Goal: Task Accomplishment & Management: Manage account settings

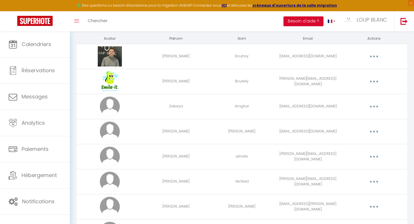
scroll to position [31, 0]
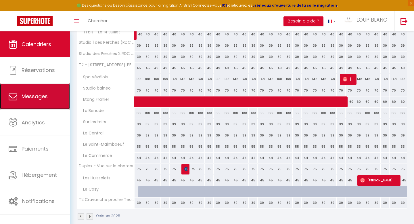
click at [41, 94] on span "Messages" at bounding box center [35, 96] width 26 height 7
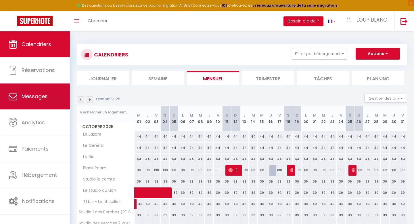
select select "message"
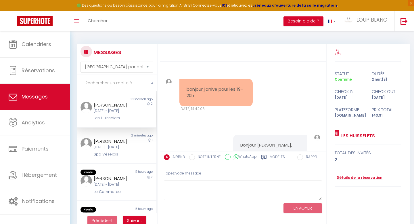
scroll to position [1685, 0]
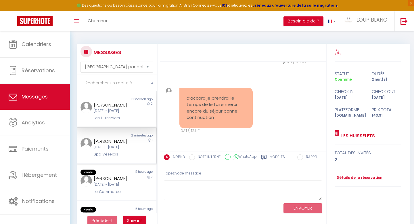
click at [131, 156] on div "[PERSON_NAME] [DATE] - [DATE] Spa Vézélois" at bounding box center [113, 148] width 46 height 20
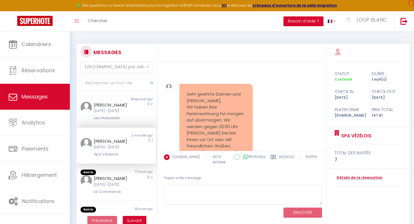
scroll to position [434, 0]
click at [354, 176] on link "Détails de la réservation" at bounding box center [359, 177] width 48 height 5
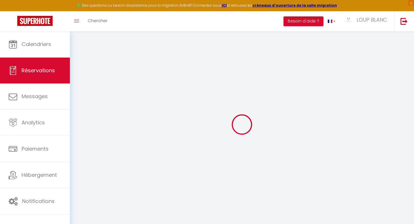
type input "[PERSON_NAME]"
type input "[EMAIL_ADDRESS][DOMAIN_NAME]"
type input "[PHONE_NUMBER]"
type input "."
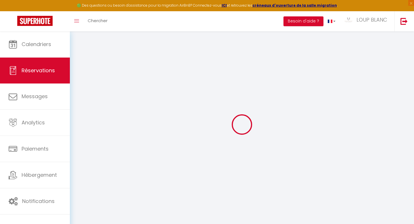
select select "DE"
type input "21.6"
type input "2.07"
select select "74986"
select select "1"
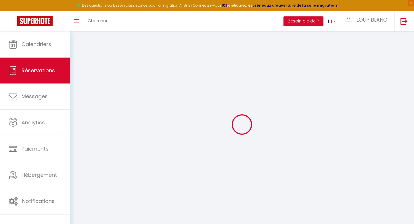
select select
type input "2"
type input "5"
select select "12"
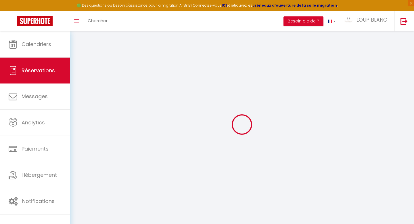
select select
type input "99"
checkbox input "false"
type input "0"
select select "2"
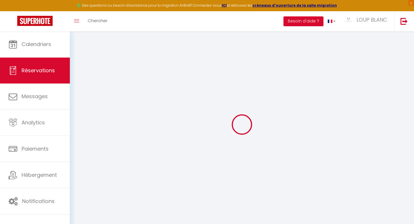
type input "59"
type input "0"
select select
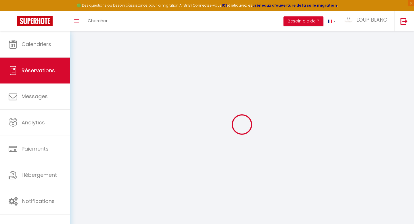
select select "14"
checkbox input "false"
select select
checkbox input "false"
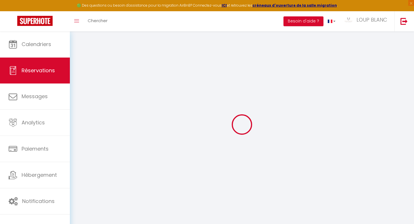
select select
checkbox input "false"
type textarea "** THIS RESERVATION HAS BEEN PRE-PAID ** BOOKING NOTE : Payment charge is EUR 2…"
type input "45"
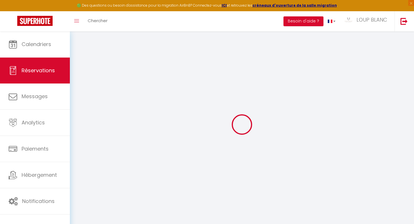
type input "3.81"
select select
checkbox input "false"
select select
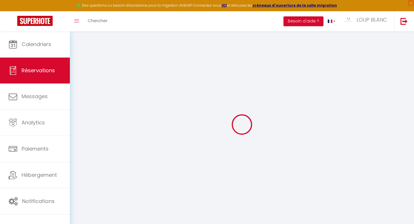
select select
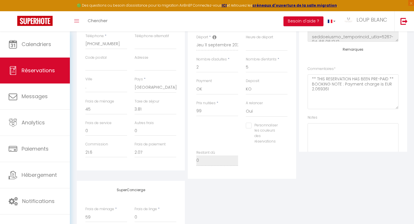
scroll to position [136, 0]
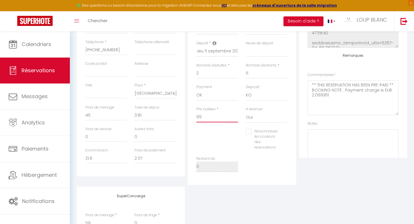
click at [217, 115] on input "99" at bounding box center [218, 117] width 42 height 10
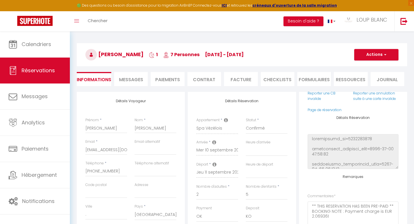
scroll to position [14, 0]
click at [233, 55] on span "[DATE] - [DATE]" at bounding box center [224, 55] width 39 height 7
click at [358, 53] on button "Actions" at bounding box center [377, 55] width 44 height 12
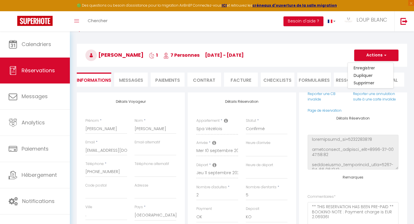
click at [291, 61] on h3 "[PERSON_NAME] 1 7 Personnes [DATE] - [DATE]" at bounding box center [242, 55] width 331 height 23
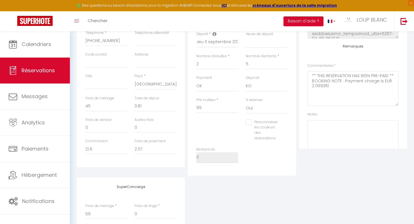
scroll to position [149, 0]
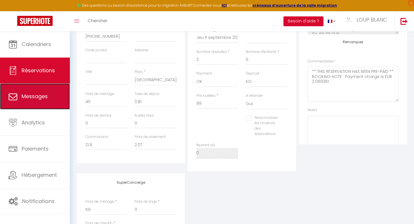
click at [51, 98] on link "Messages" at bounding box center [35, 96] width 70 height 26
select select "message"
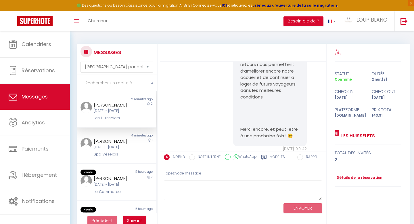
scroll to position [1685, 0]
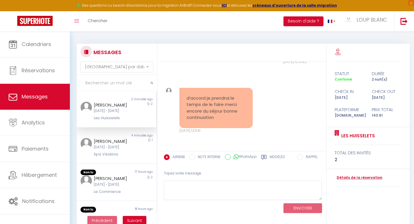
click at [126, 121] on div "Les Huisselets" at bounding box center [113, 118] width 39 height 6
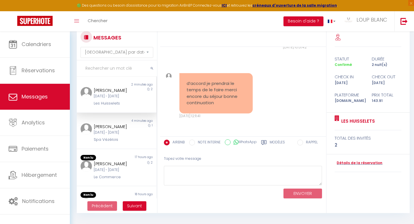
scroll to position [16, 0]
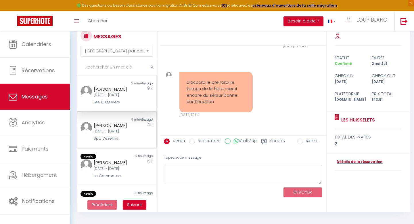
click at [129, 134] on div "[DATE] - [DATE]" at bounding box center [113, 131] width 39 height 5
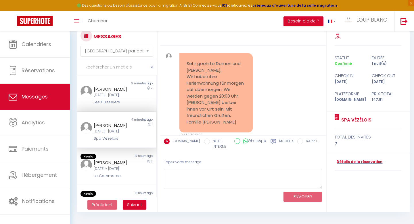
scroll to position [445, 0]
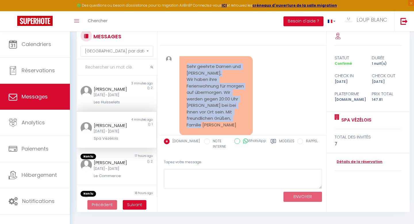
drag, startPoint x: 220, startPoint y: 117, endPoint x: 184, endPoint y: 60, distance: 67.2
click at [184, 60] on div "Sehr geehrte Damen und [PERSON_NAME], Wir haben ihre Ferienwohnung für morgen a…" at bounding box center [216, 95] width 73 height 79
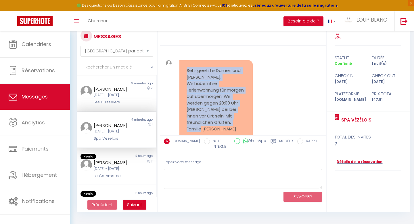
scroll to position [440, 0]
copy pre "Sehr geehrte Damen und [PERSON_NAME], Wir haben ihre Ferienwohnung für morgen a…"
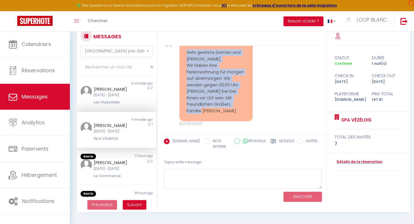
scroll to position [461, 0]
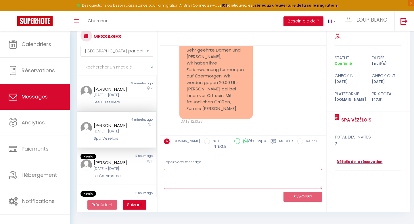
click at [207, 179] on textarea at bounding box center [243, 179] width 159 height 20
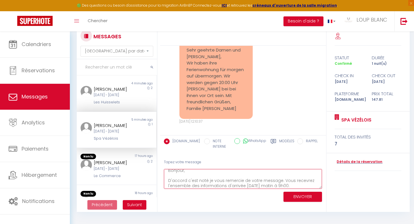
scroll to position [13, 0]
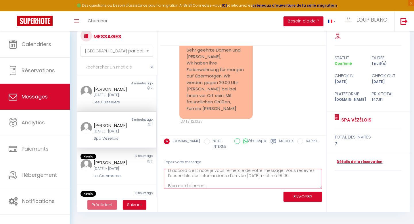
type textarea "Bonjour, D'accord c'est noté je vous remercie de votre message. Vous recevrez l…"
click at [300, 199] on button "ENVOYER" at bounding box center [303, 197] width 39 height 10
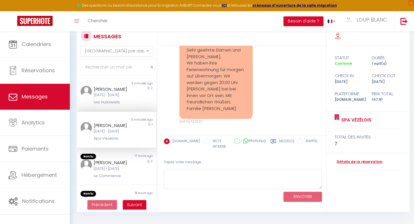
scroll to position [569, 0]
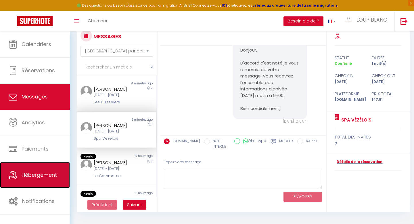
click at [48, 173] on span "Hébergement" at bounding box center [39, 174] width 35 height 7
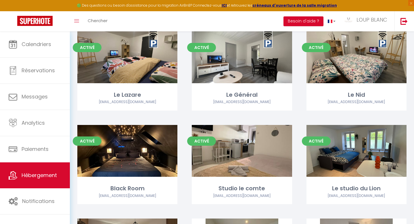
scroll to position [42, 0]
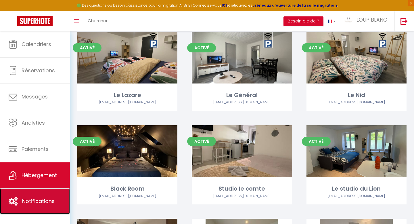
click at [38, 204] on span "Notifications" at bounding box center [38, 200] width 33 height 7
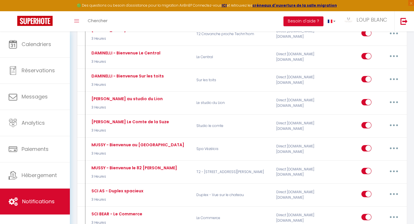
scroll to position [346, 0]
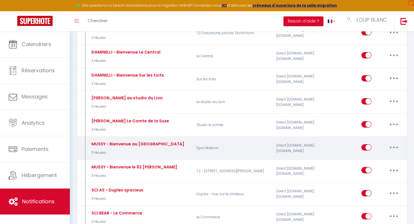
click at [396, 143] on button "button" at bounding box center [394, 147] width 16 height 9
click at [369, 155] on link "Editer" at bounding box center [379, 160] width 43 height 10
type input "MUSSY - Bienvenue au [GEOGRAPHIC_DATA]"
select select "3 Heures"
select select "if_booking_is_paid"
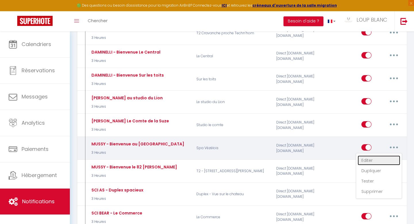
checkbox input "true"
checkbox input "false"
checkbox input "true"
radio input "true"
type input "[GUEST:FIRST_NAME], votre arrivée approche à grands pas !"
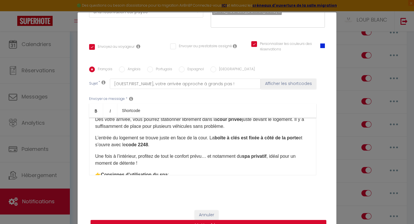
scroll to position [36, 0]
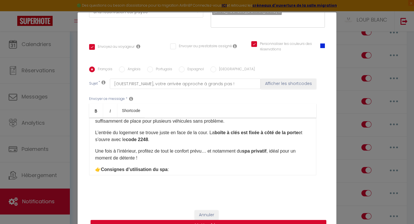
click at [155, 141] on p "L’entrée du logement se trouve juste en face de la cour. La boîte à clés est fi…" at bounding box center [202, 136] width 215 height 14
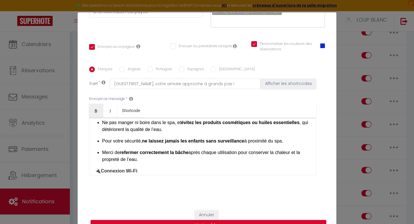
scroll to position [223, 0]
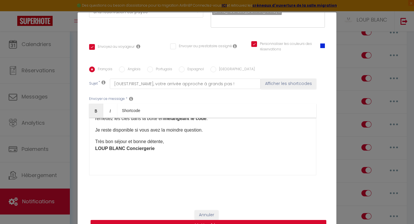
click at [192, 224] on button "Mettre à jour" at bounding box center [209, 225] width 236 height 11
checkbox input "true"
checkbox input "false"
checkbox input "true"
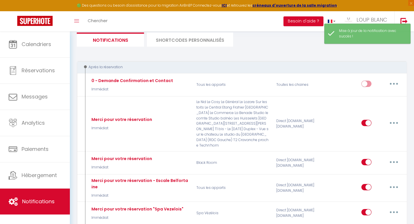
scroll to position [0, 0]
